Goal: Task Accomplishment & Management: Manage account settings

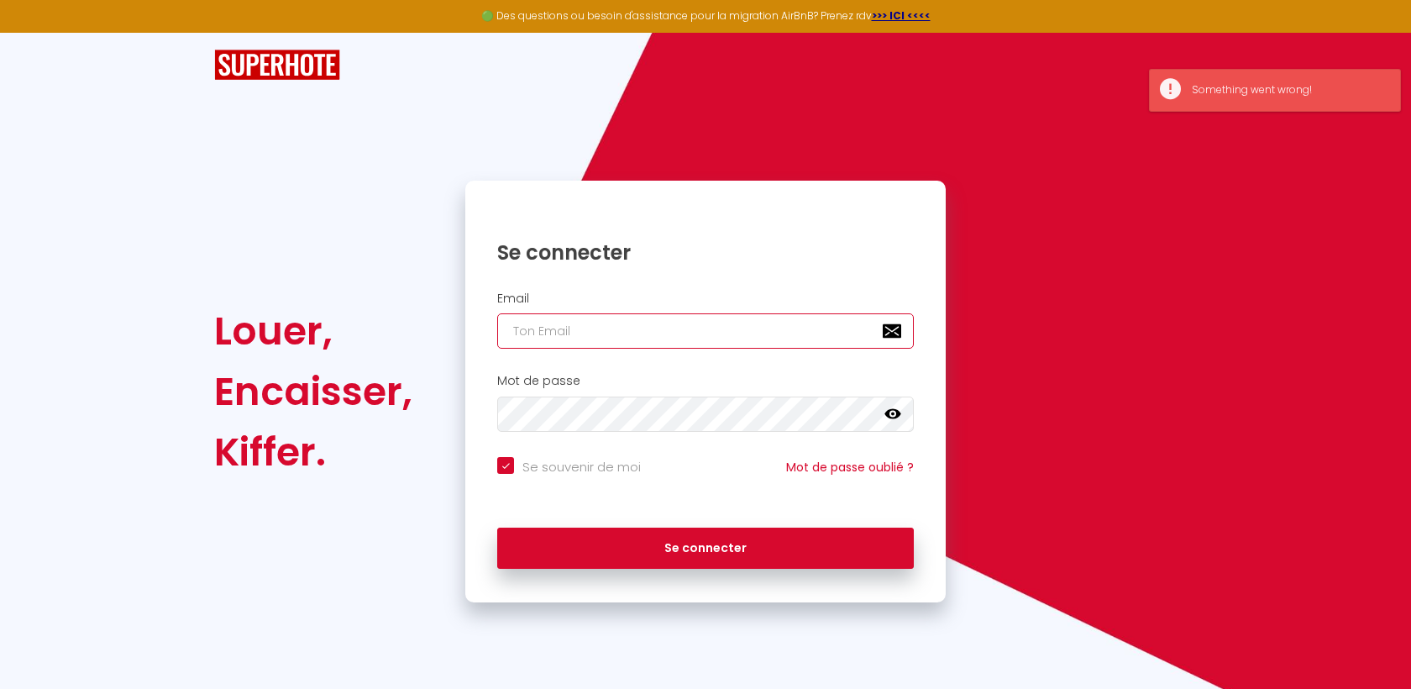
click at [649, 336] on input "email" at bounding box center [705, 330] width 417 height 35
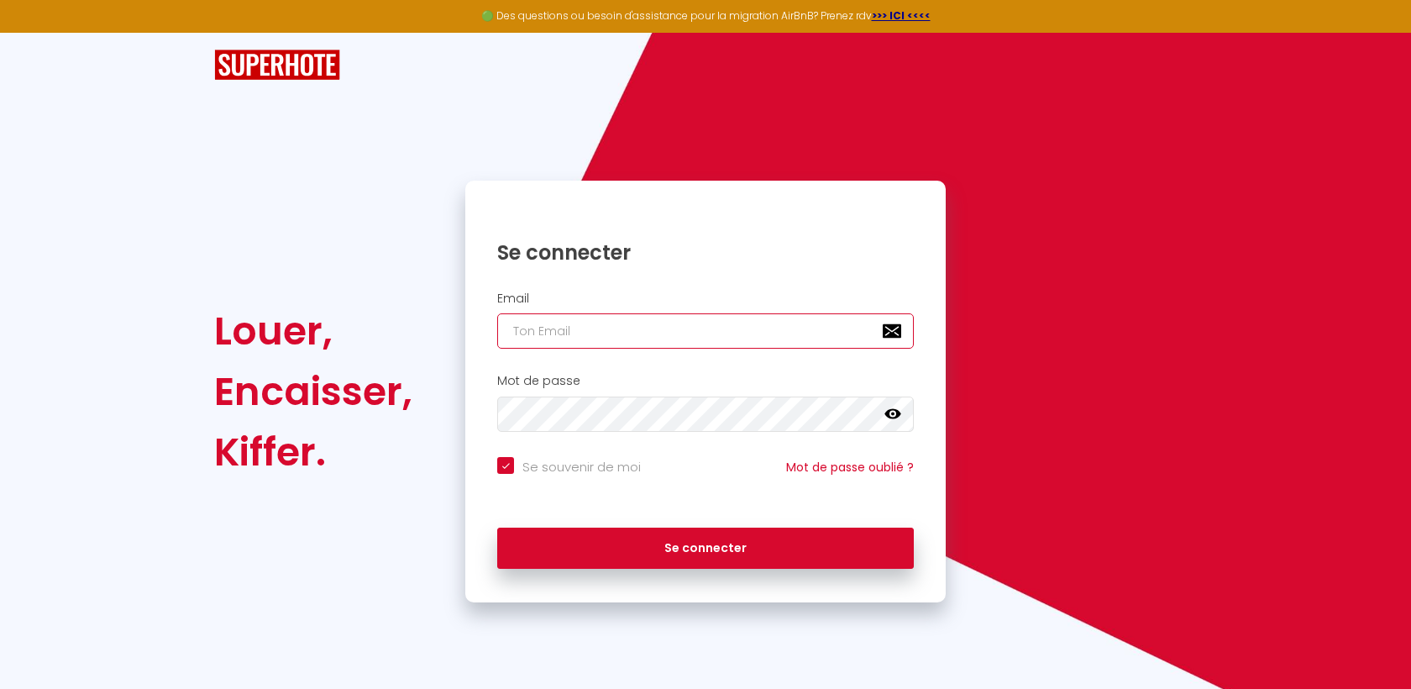
click at [562, 330] on input "email" at bounding box center [705, 330] width 417 height 35
type input "[EMAIL_ADDRESS][DOMAIN_NAME]"
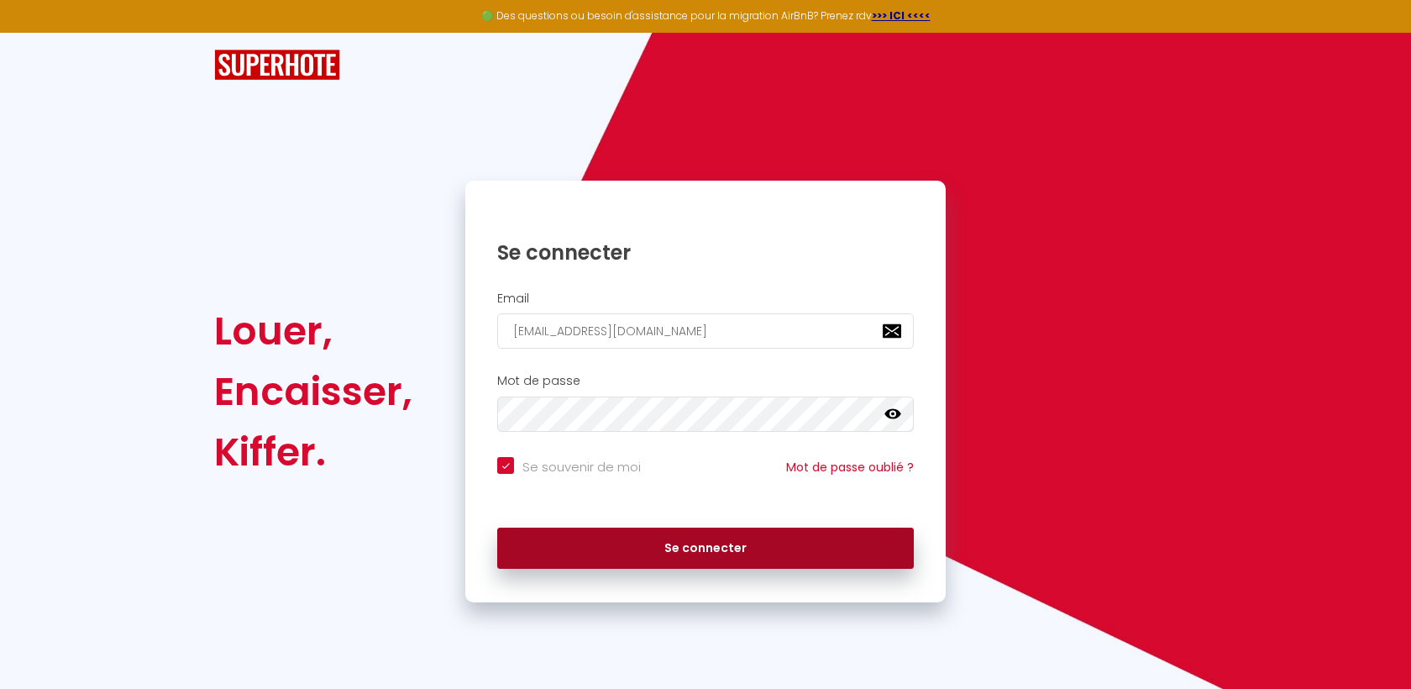
click at [1083, 346] on div "Louer, Encaisser, [PERSON_NAME]. Se connecter Email [EMAIL_ADDRESS][DOMAIN_NAME…" at bounding box center [705, 392] width 1004 height 422
click at [687, 544] on button "Se connecter" at bounding box center [705, 548] width 417 height 42
checkbox input "true"
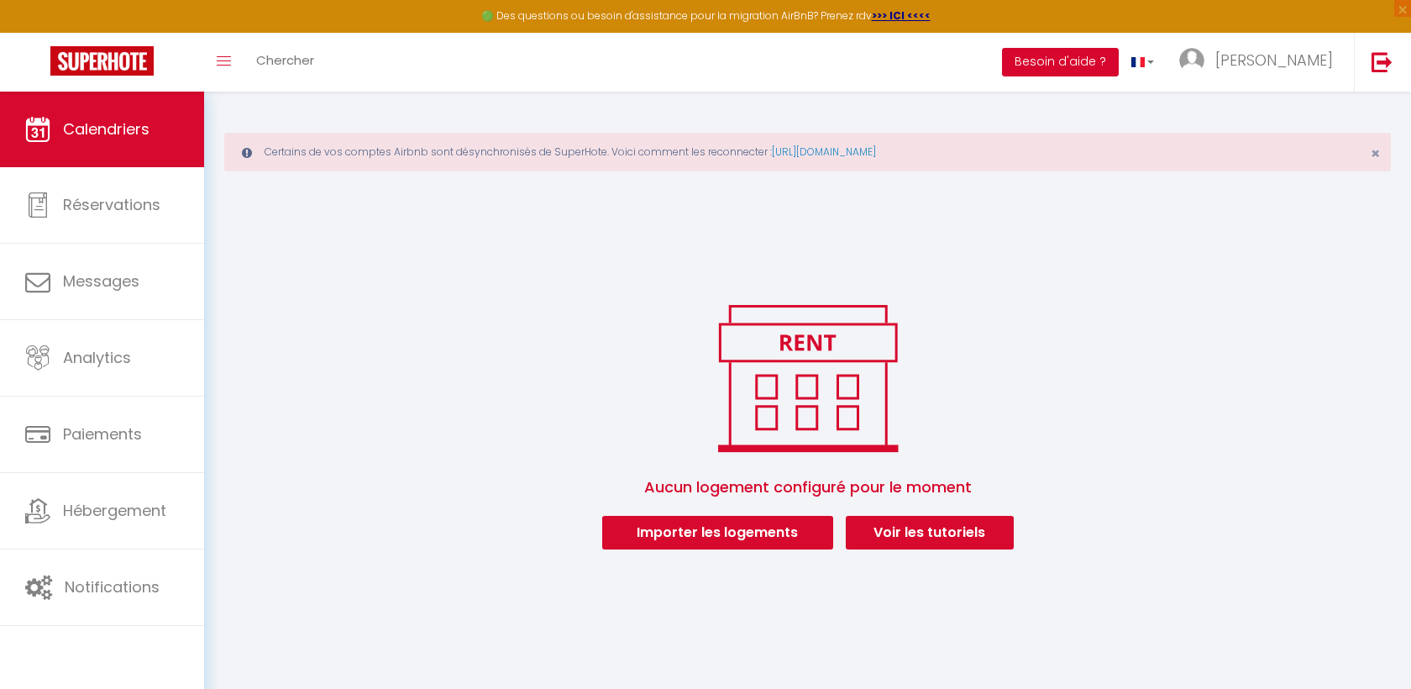
click at [1119, 66] on button "Besoin d'aide ?" at bounding box center [1060, 62] width 117 height 29
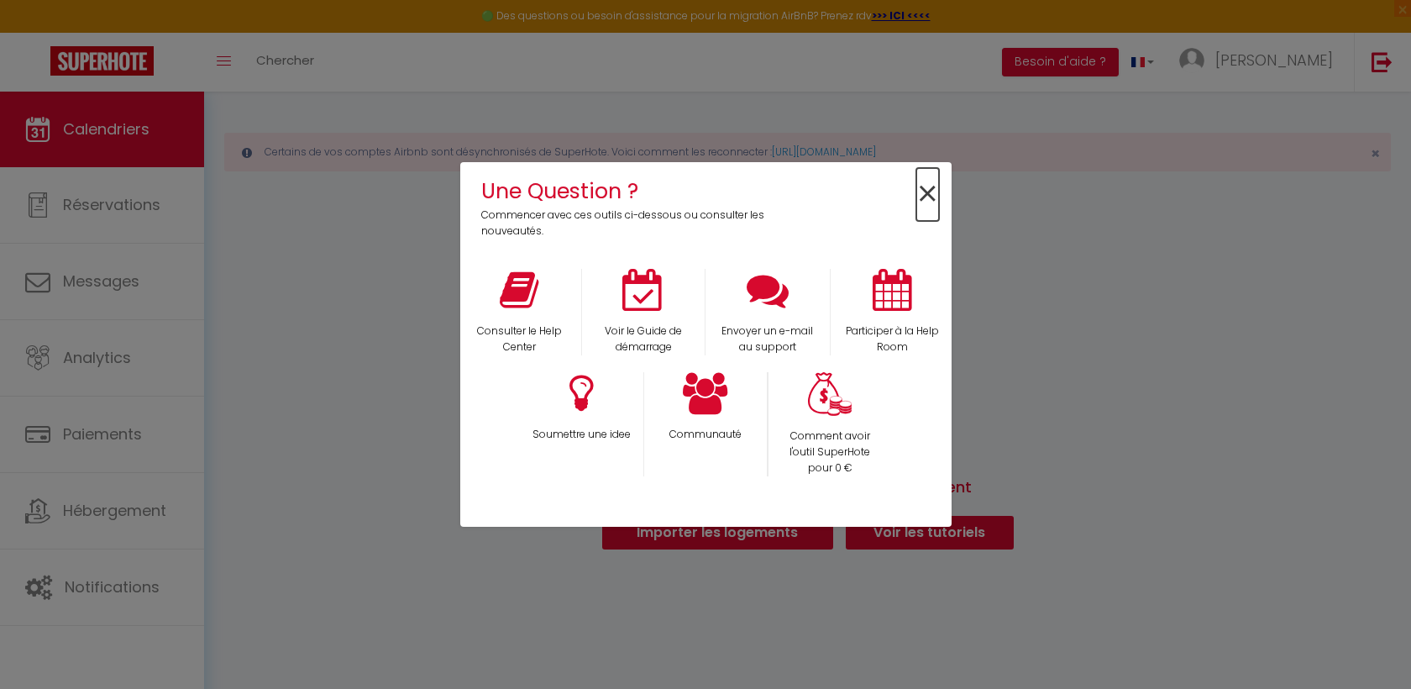
click at [928, 186] on span "×" at bounding box center [927, 194] width 23 height 53
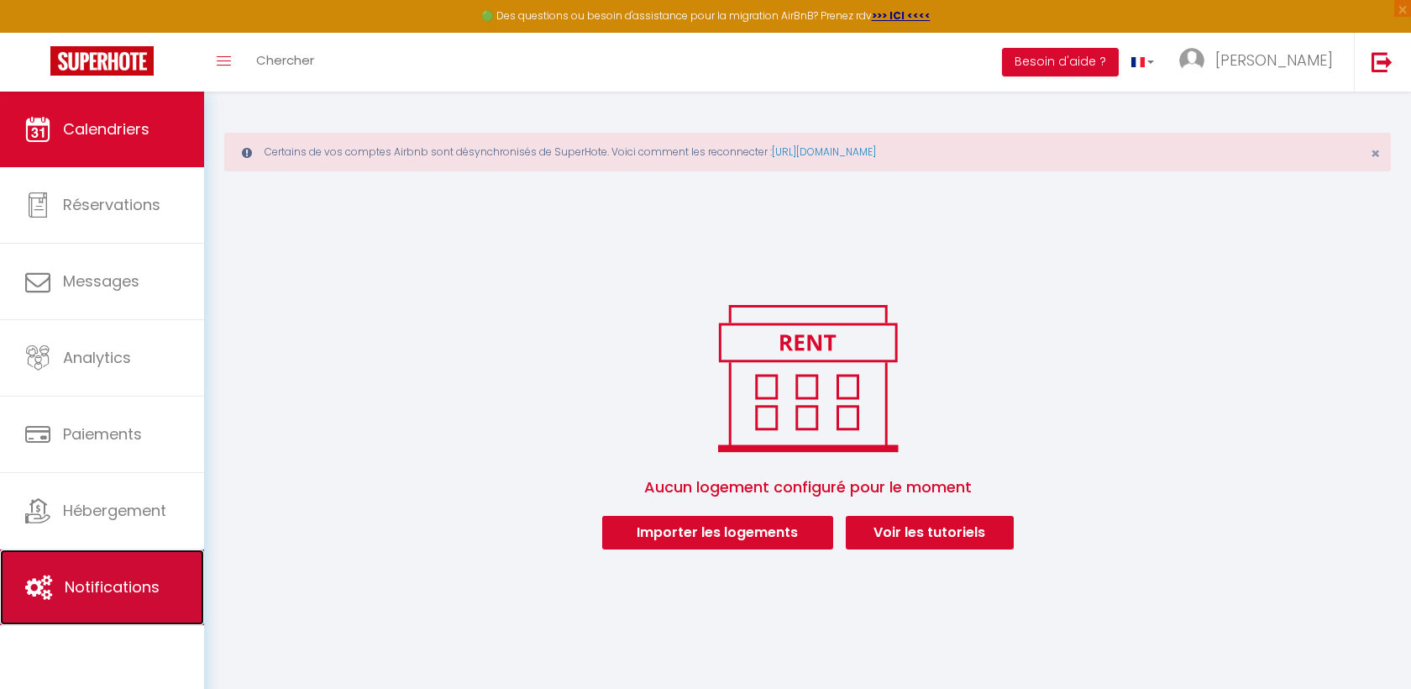
click at [108, 592] on span "Notifications" at bounding box center [112, 586] width 95 height 21
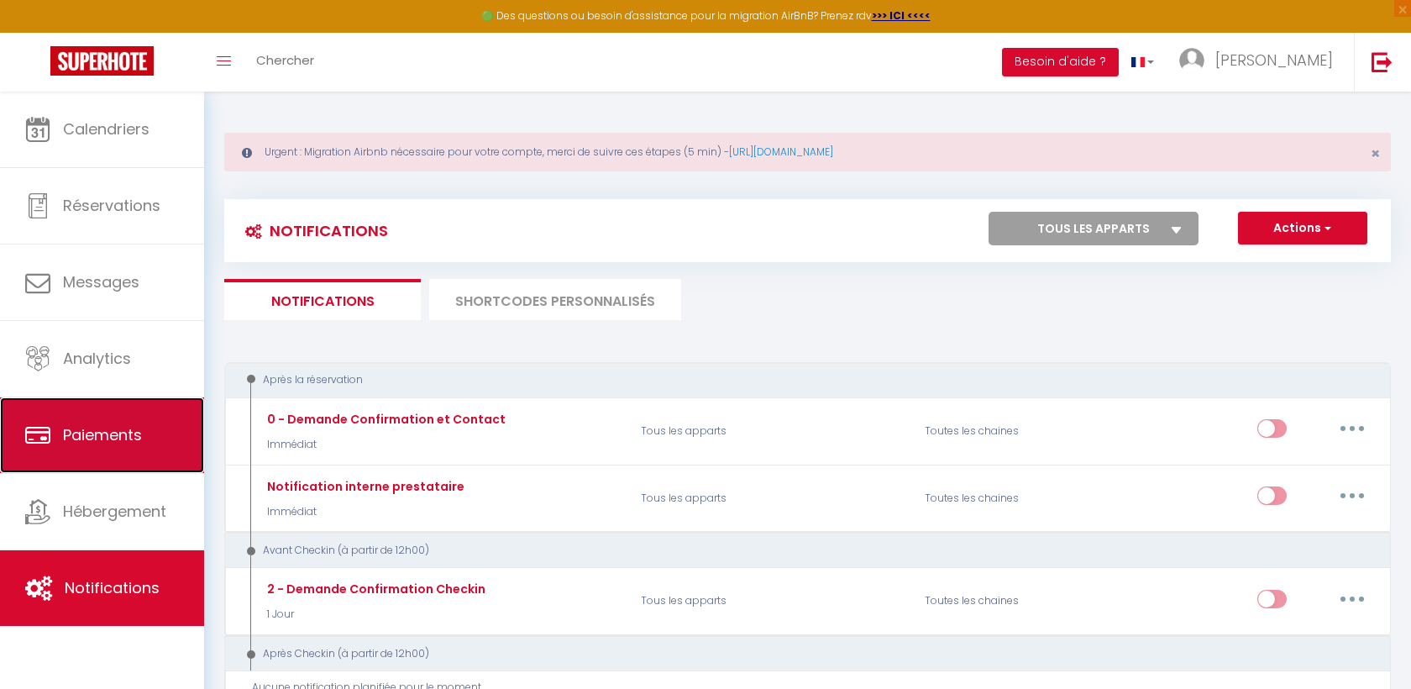
click at [58, 422] on link "Paiements" at bounding box center [102, 435] width 204 height 76
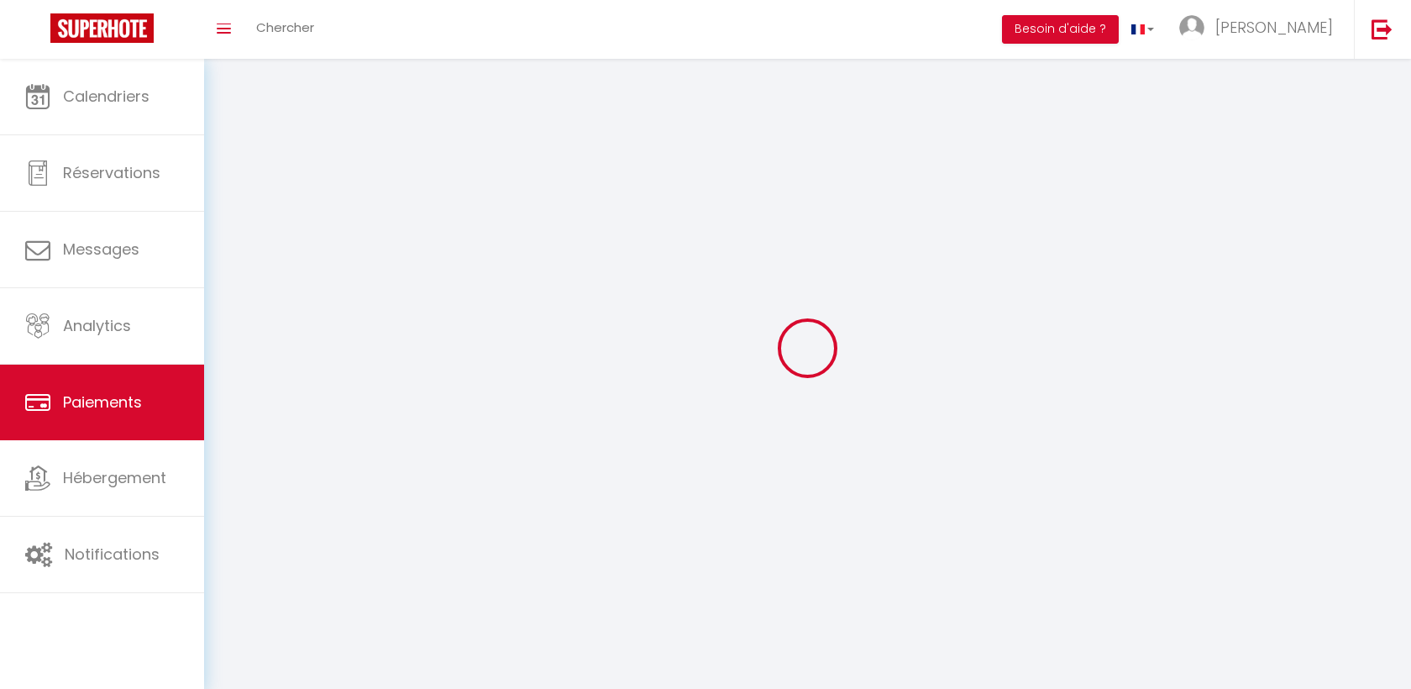
select select "2"
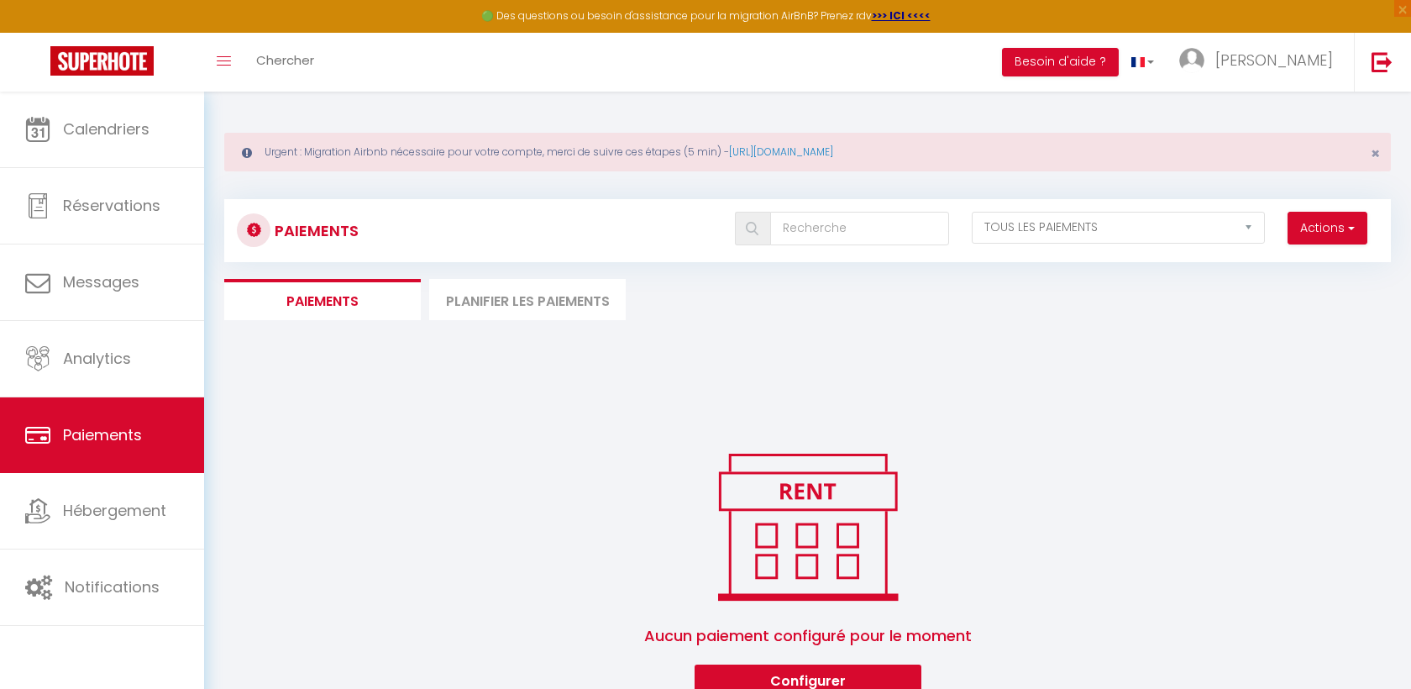
click at [503, 311] on li "Planifier les paiements" at bounding box center [527, 299] width 197 height 41
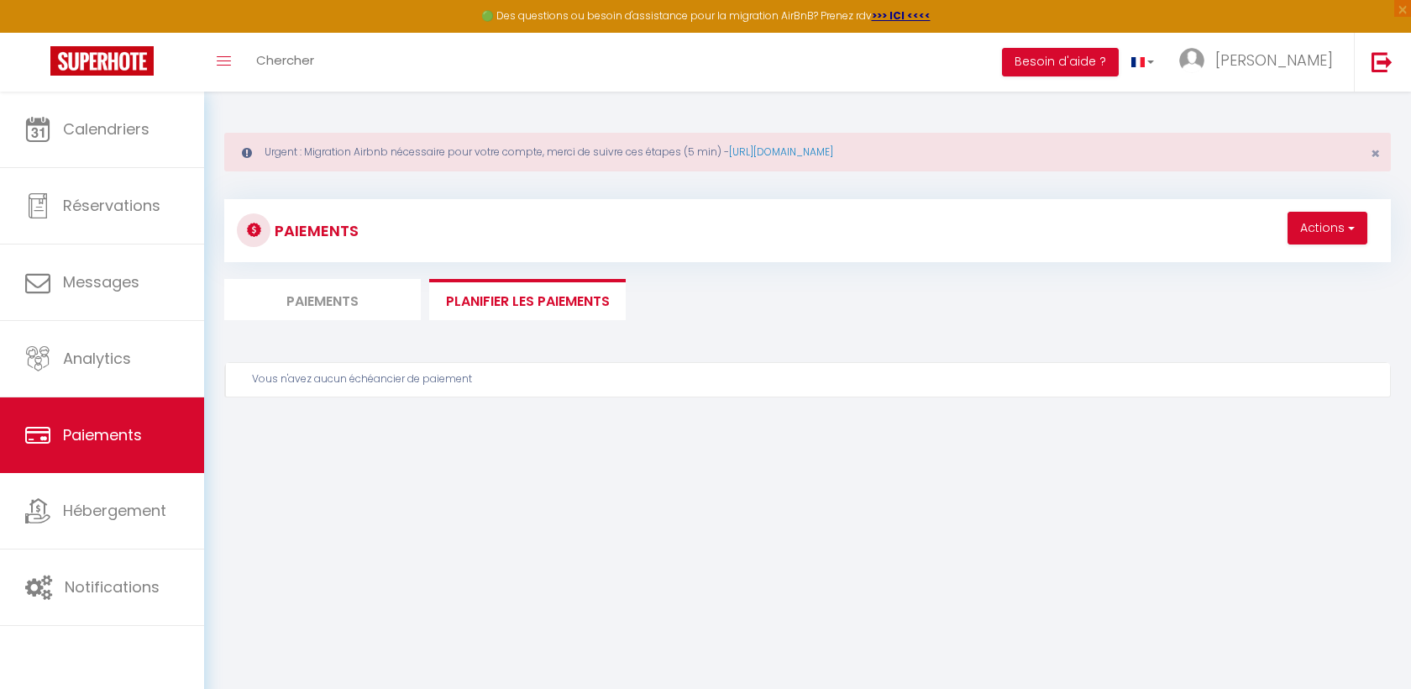
click at [374, 298] on li "Paiements" at bounding box center [322, 299] width 197 height 41
select select "2"
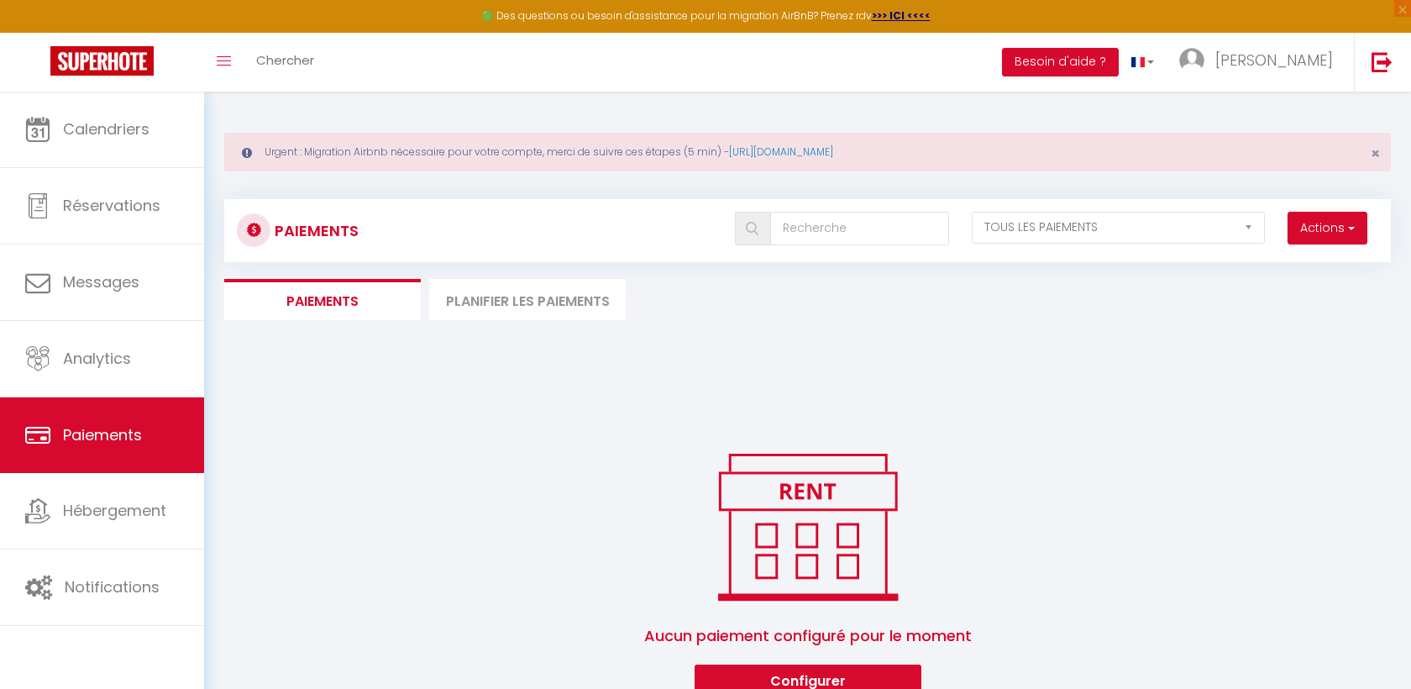
scroll to position [92, 0]
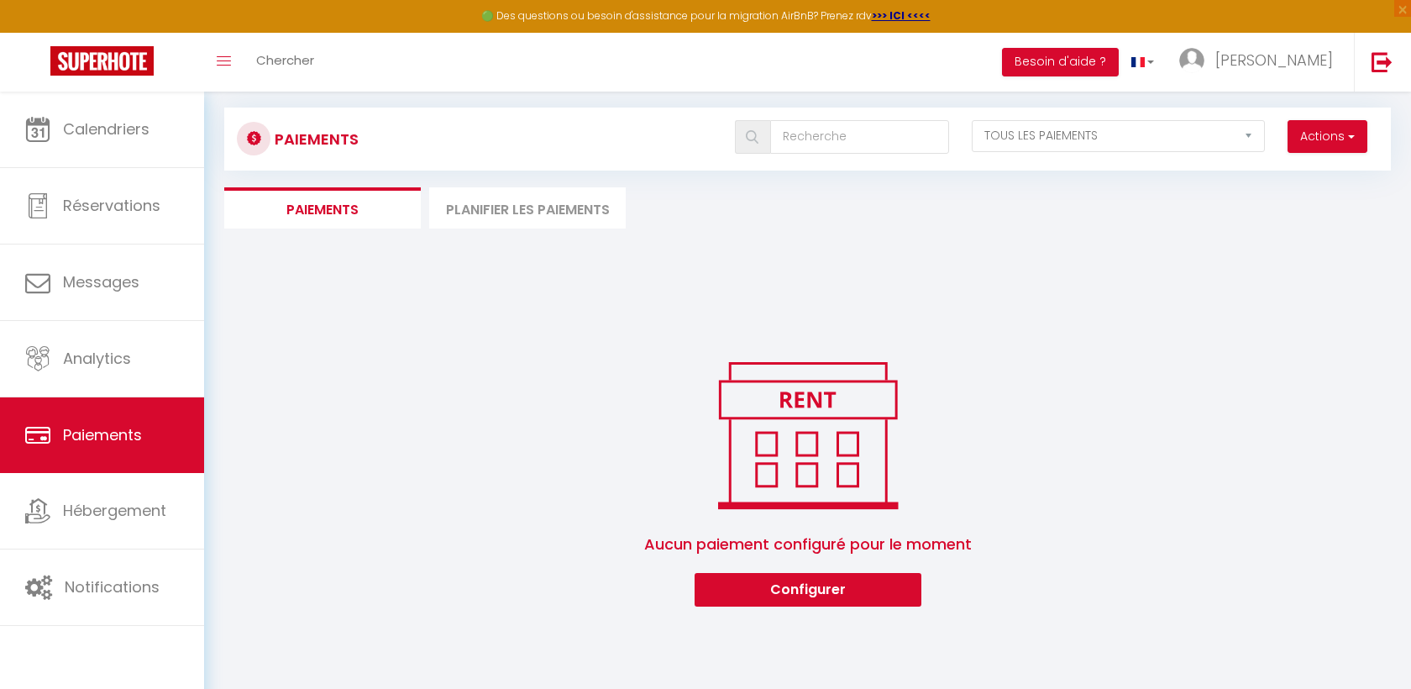
click at [805, 546] on span "Aucun paiement configuré pour le moment" at bounding box center [808, 544] width 328 height 57
click at [506, 212] on li "Planifier les paiements" at bounding box center [527, 207] width 197 height 41
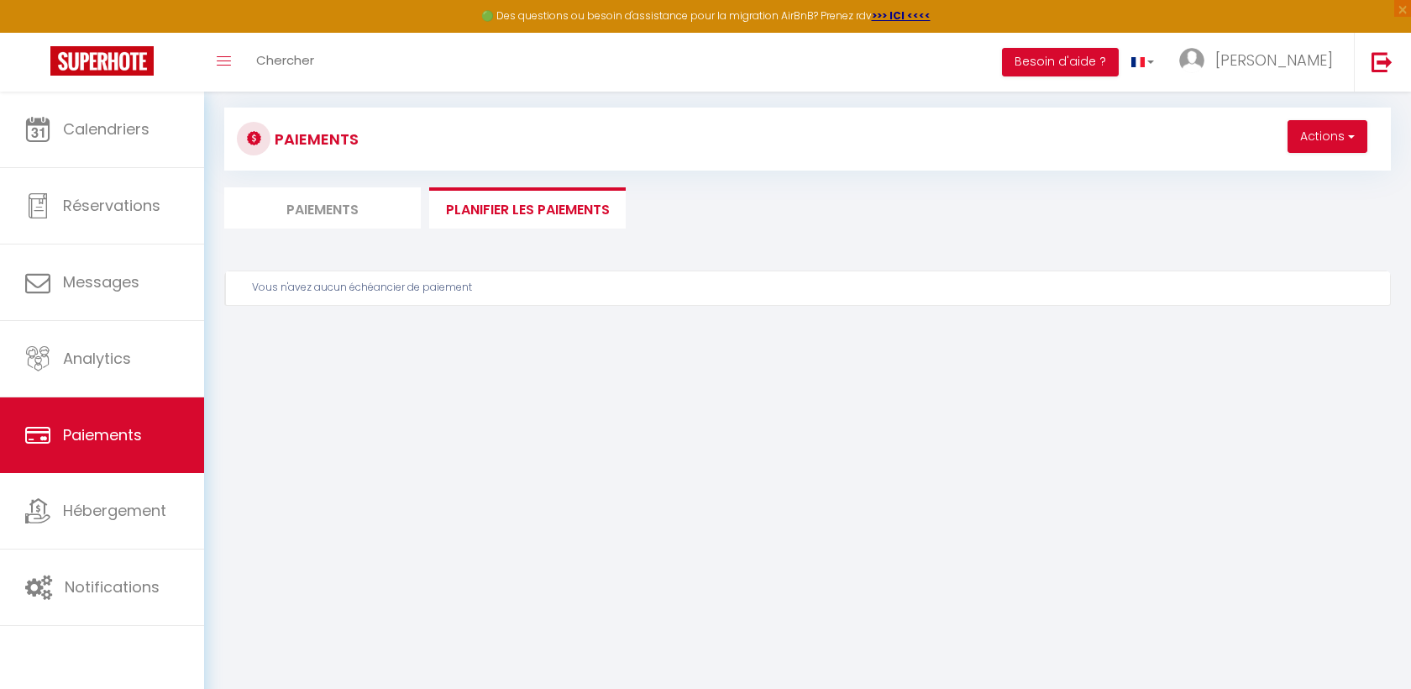
click at [389, 343] on div "Vous n'avez aucun échéancier de paiement" at bounding box center [807, 323] width 1167 height 106
click at [356, 204] on li "Paiements" at bounding box center [322, 207] width 197 height 41
select select "2"
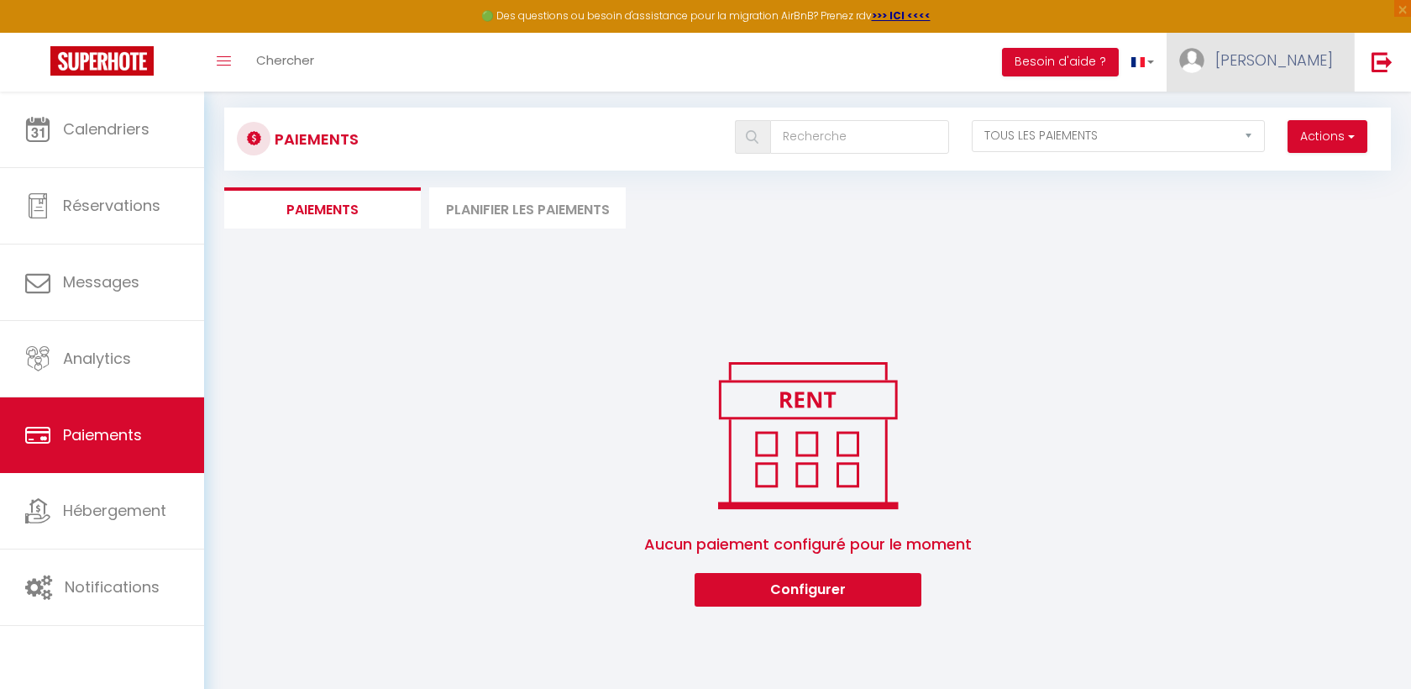
click at [1312, 57] on span "[PERSON_NAME]" at bounding box center [1274, 60] width 118 height 21
click at [1299, 109] on link "Paramètres" at bounding box center [1287, 116] width 124 height 29
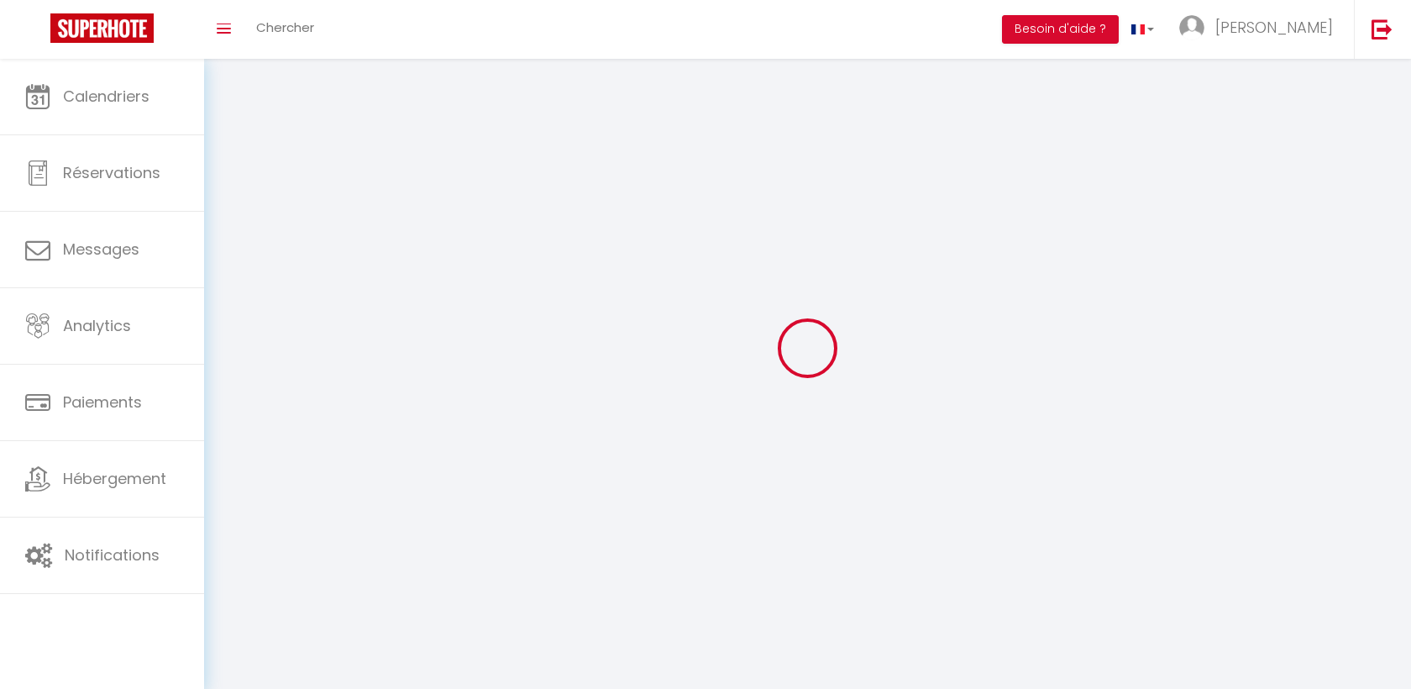
type input "[PERSON_NAME]"
type input "Lemarcis"
type input "[PHONE_NUMBER]"
type input "[STREET_ADDRESS]"
type input "69660"
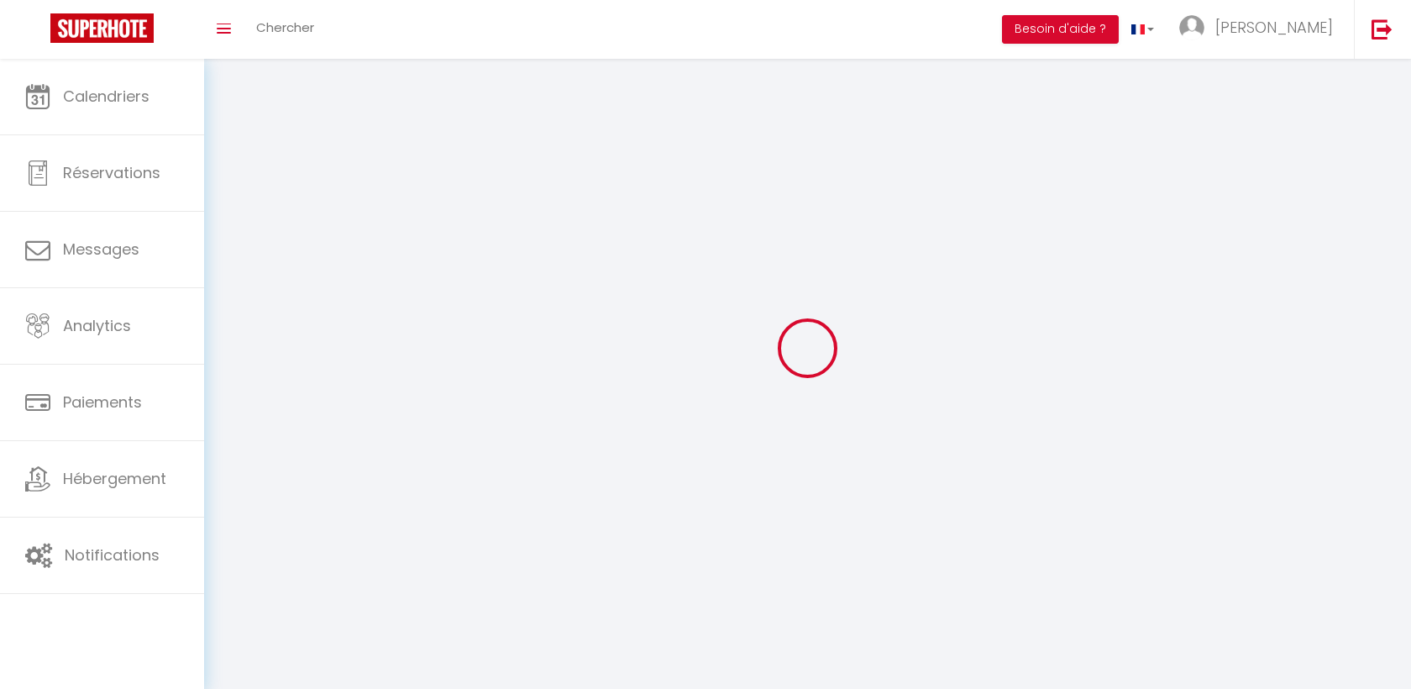
type input "Collonge-au-mont-d'or"
type input "7OpuWtgyIea7uSMT0H9lnFMgG"
type input "K4voruyBiiALnh7uGiacAVb2k"
type input "[URL][DOMAIN_NAME]"
select select "28"
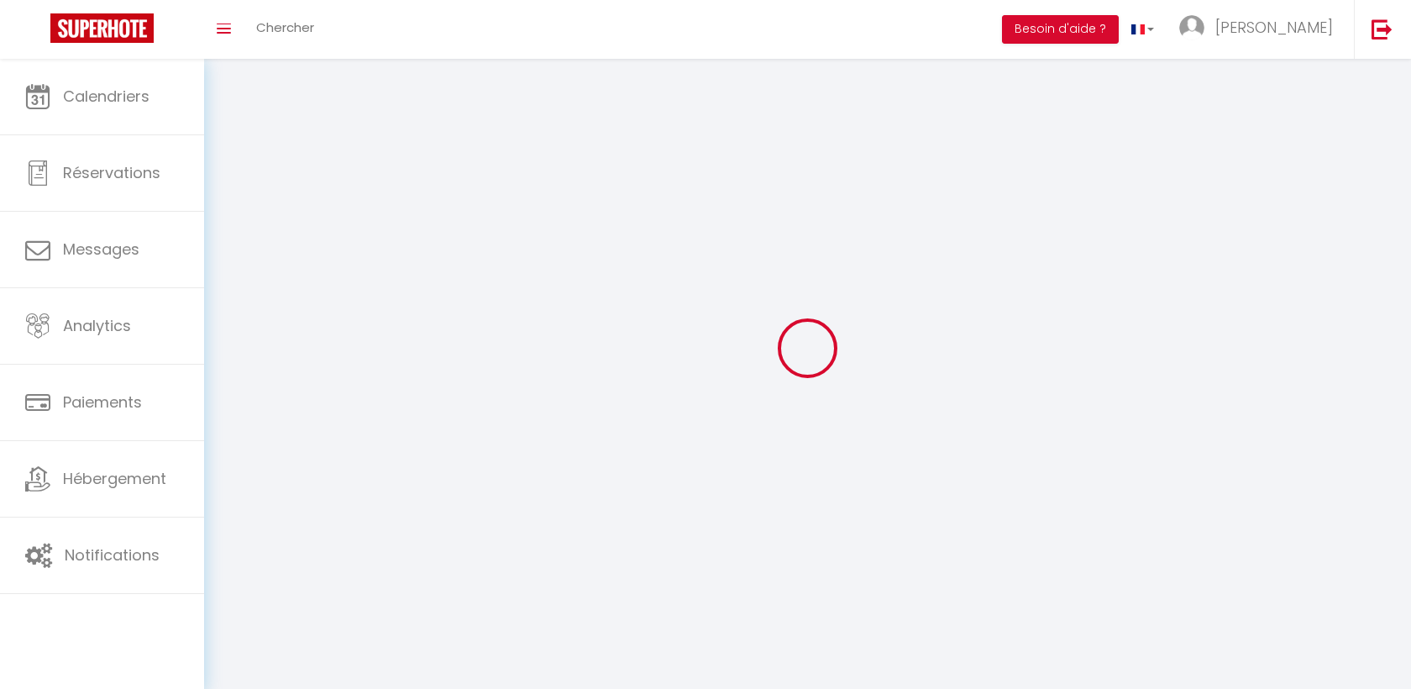
select select "fr"
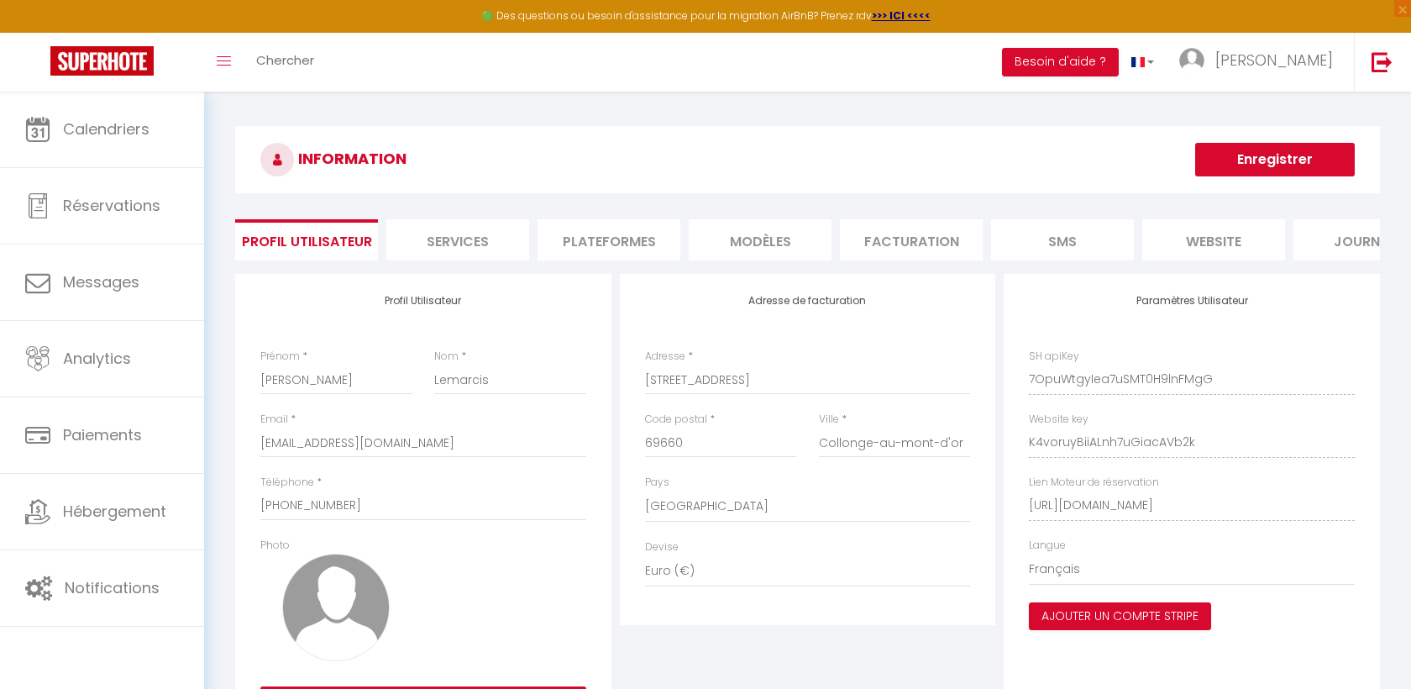
click at [914, 237] on li "Facturation" at bounding box center [911, 239] width 143 height 41
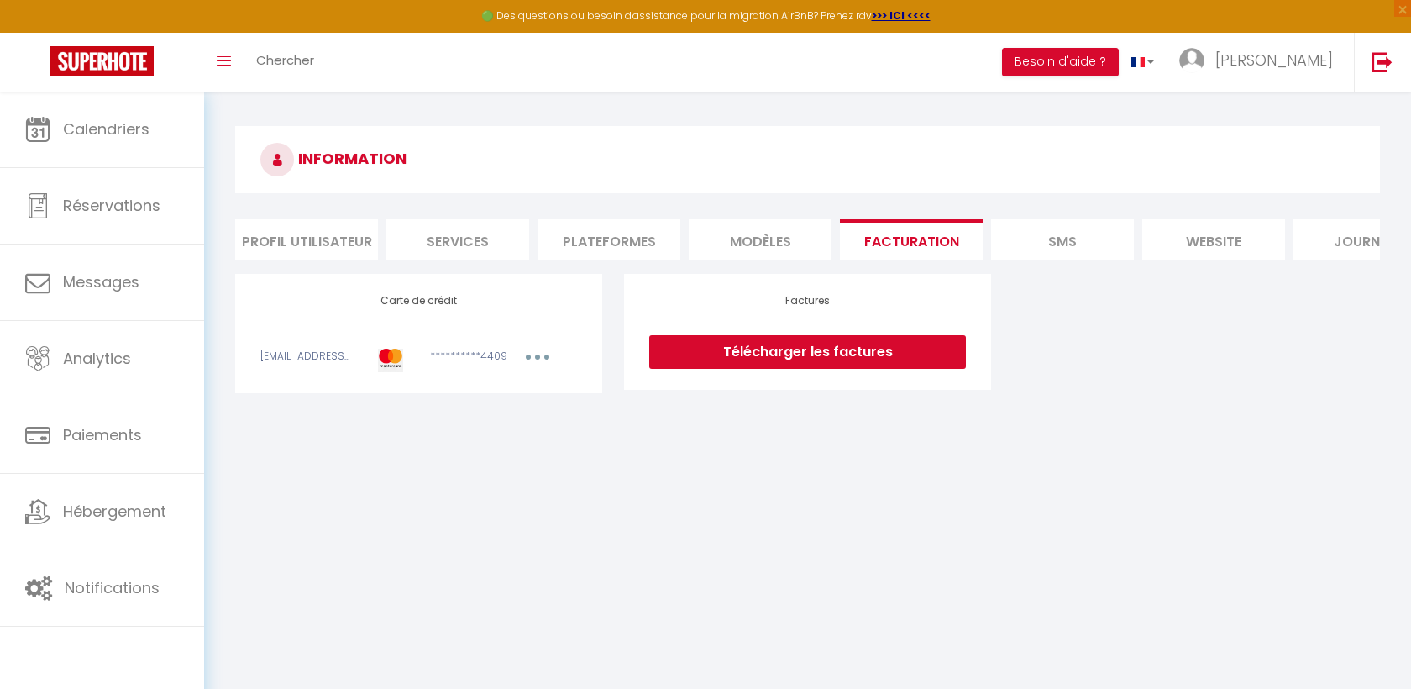
click at [738, 243] on li "MODÈLES" at bounding box center [760, 239] width 143 height 41
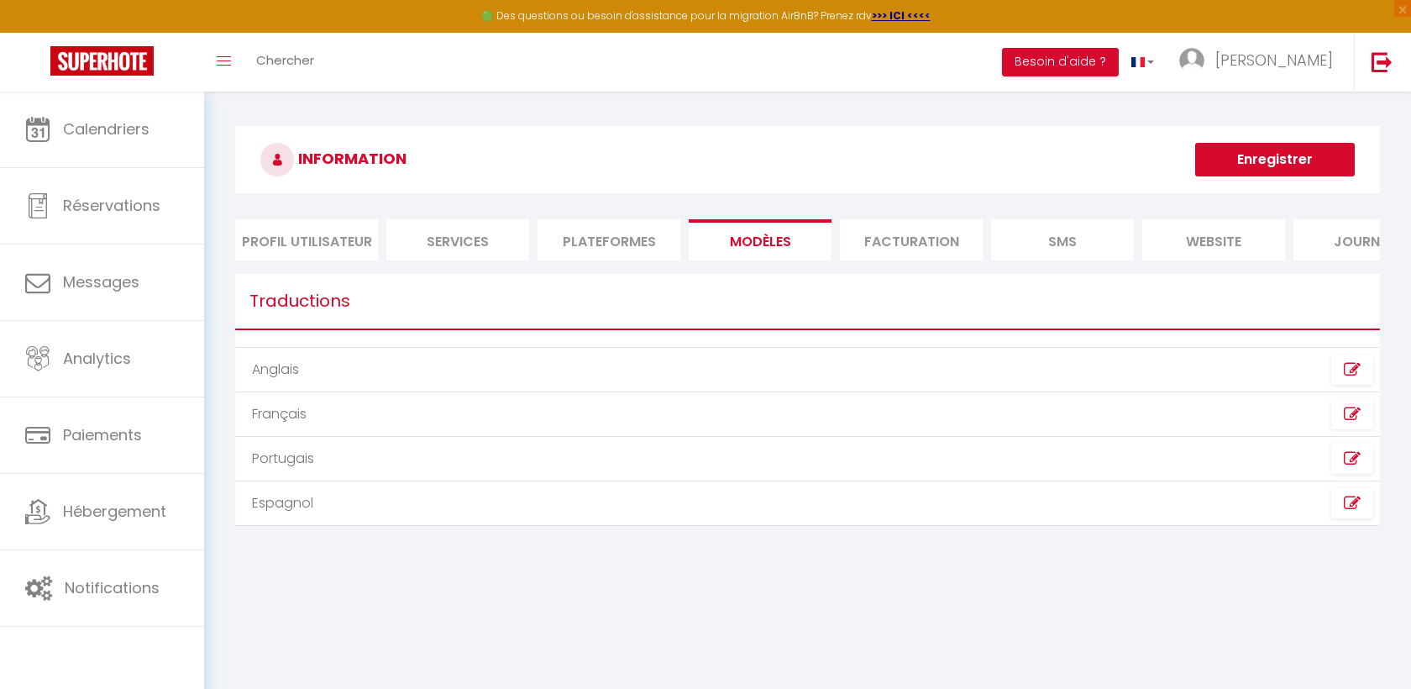
click at [847, 236] on li "Facturation" at bounding box center [911, 239] width 143 height 41
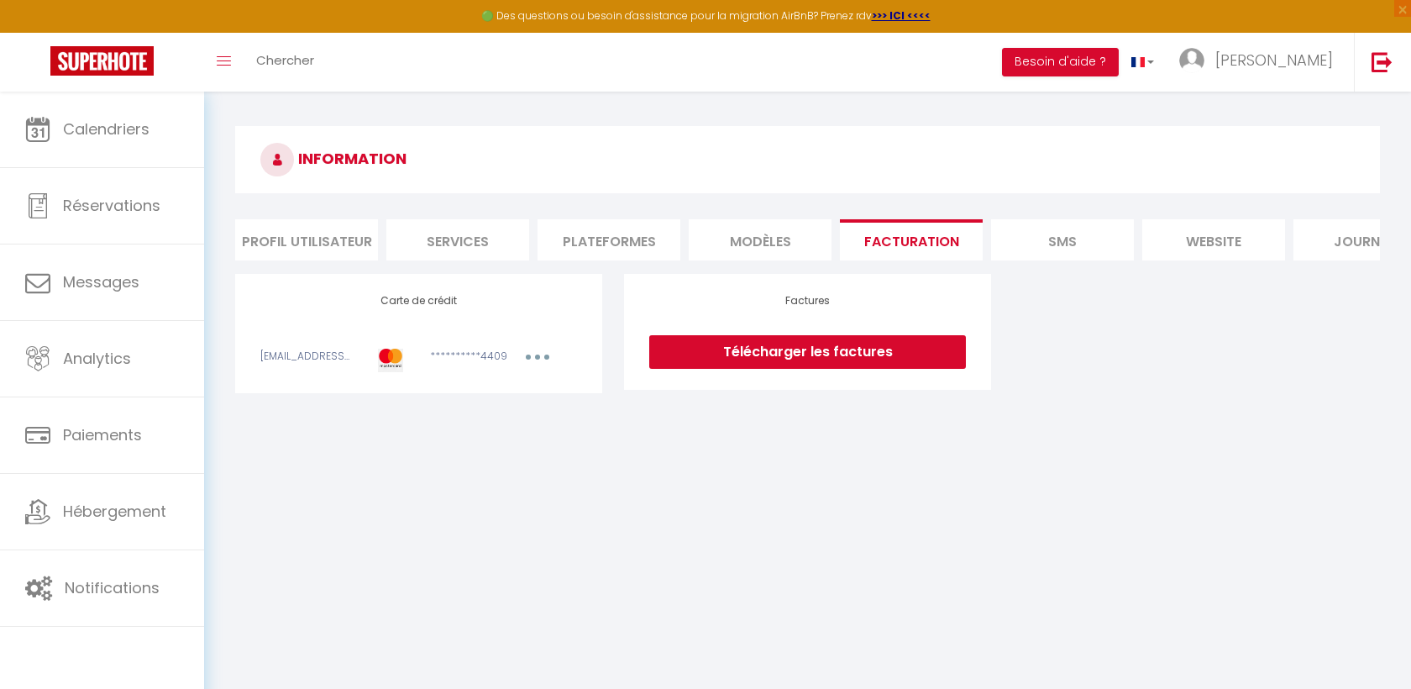
click at [823, 356] on link "Télécharger les factures" at bounding box center [807, 352] width 317 height 34
click at [543, 354] on button "button" at bounding box center [537, 359] width 47 height 21
click at [499, 401] on link "Modifier" at bounding box center [515, 393] width 82 height 27
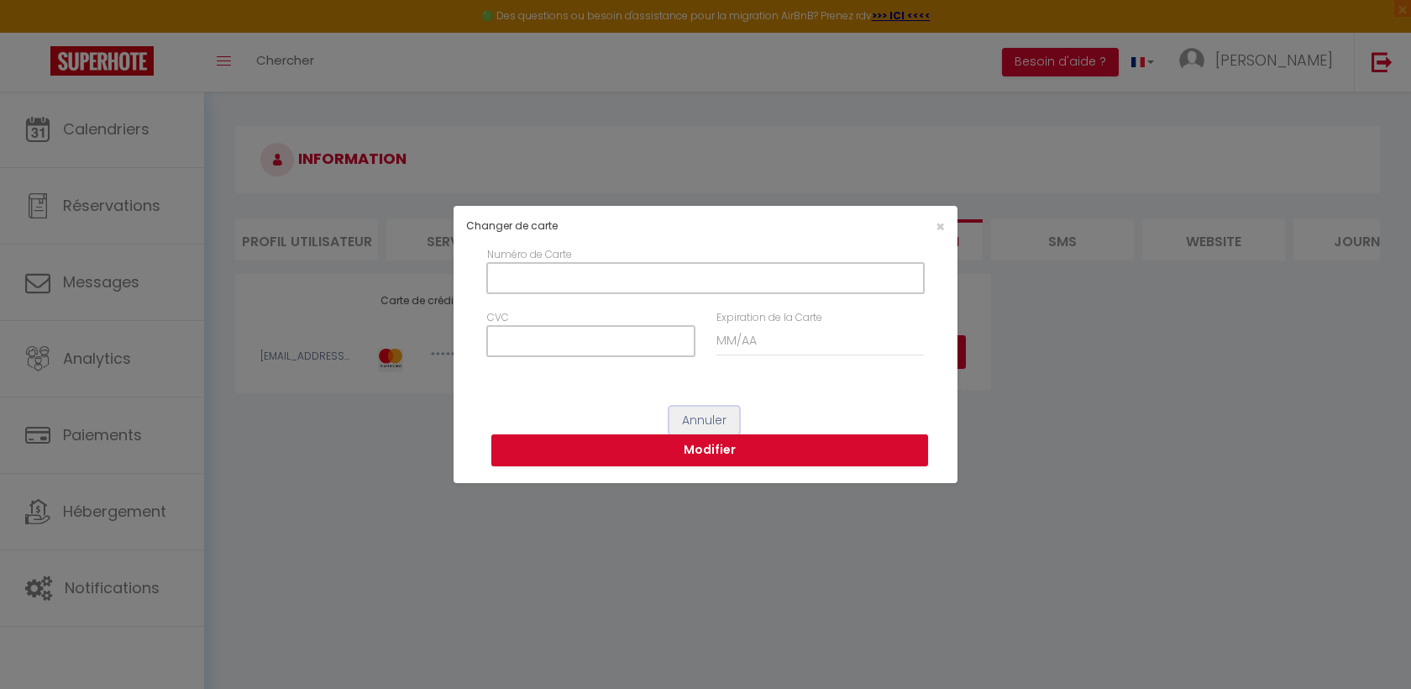
click at [724, 412] on button "Annuler" at bounding box center [704, 420] width 70 height 29
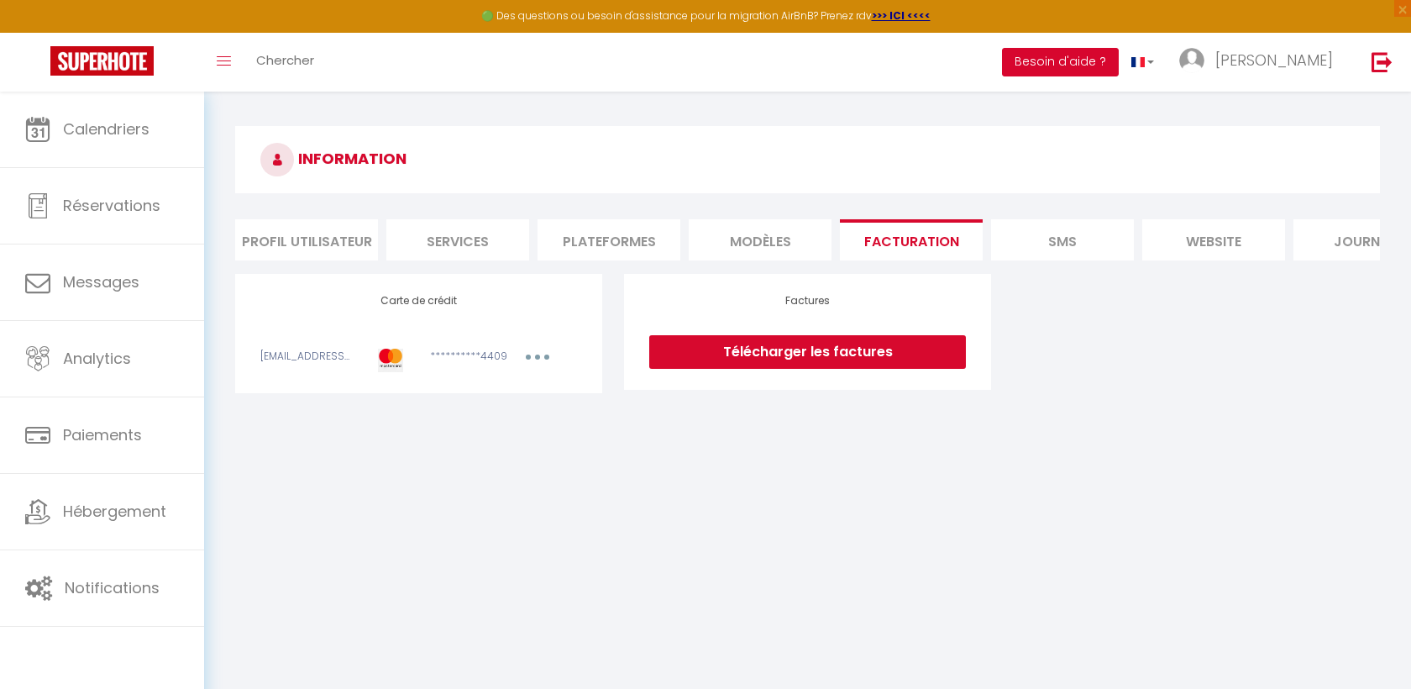
click at [1119, 67] on button "Besoin d'aide ?" at bounding box center [1060, 62] width 117 height 29
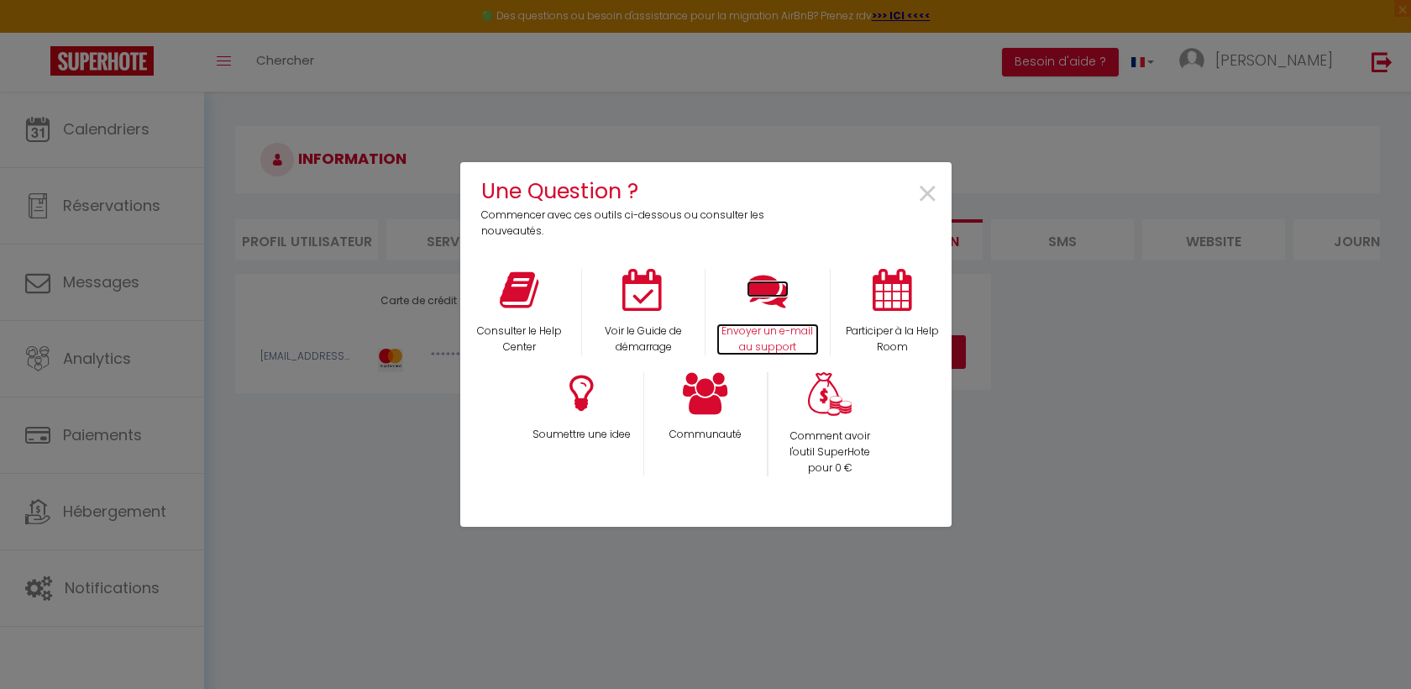
click at [769, 296] on icon at bounding box center [768, 290] width 42 height 42
click at [927, 191] on span "×" at bounding box center [927, 194] width 23 height 53
